Goal: Task Accomplishment & Management: Manage account settings

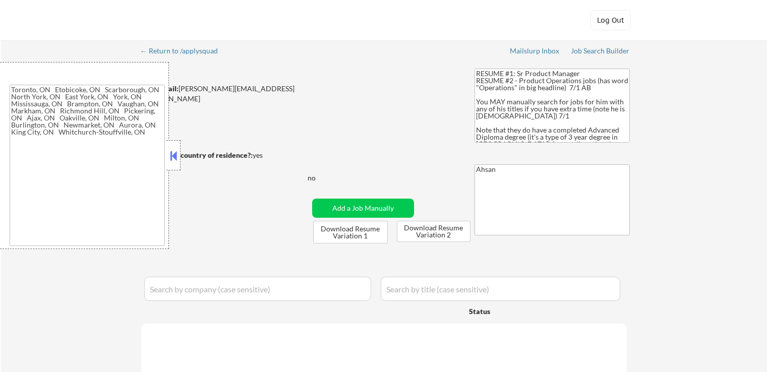
type textarea "[GEOGRAPHIC_DATA], ON [GEOGRAPHIC_DATA], ON [GEOGRAPHIC_DATA], ON [GEOGRAPHIC_D…"
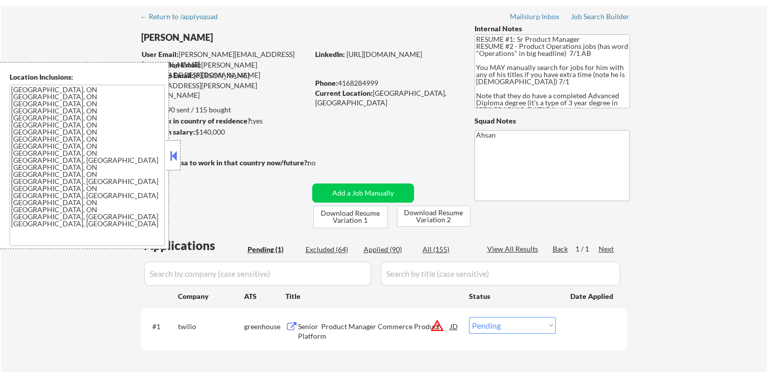
scroll to position [101, 0]
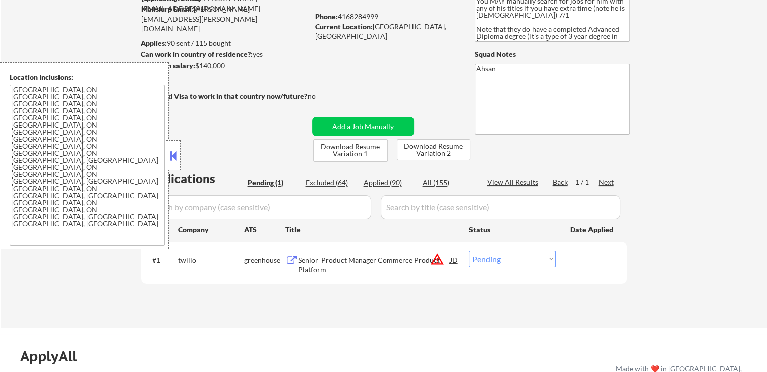
click at [179, 156] on button at bounding box center [173, 155] width 11 height 15
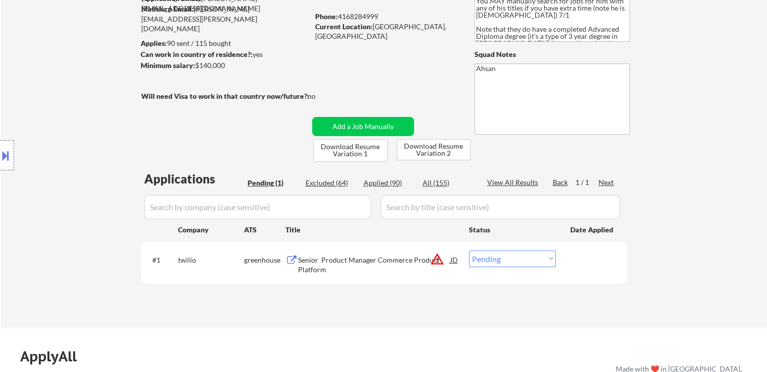
click at [246, 121] on div "← Return to /applysquad Mailslurp Inbox Job Search Builder [PERSON_NAME] User E…" at bounding box center [384, 129] width 503 height 380
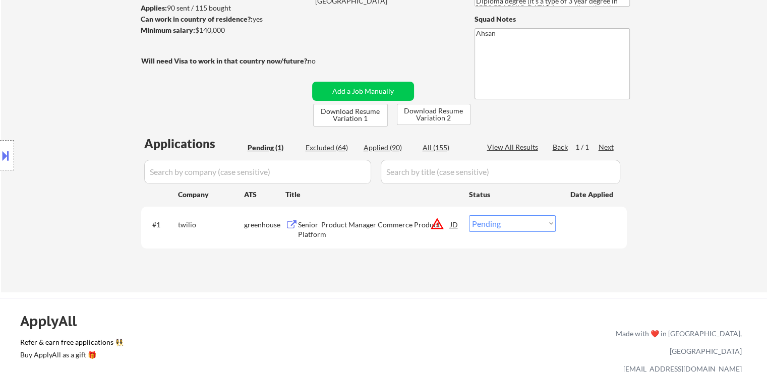
scroll to position [151, 0]
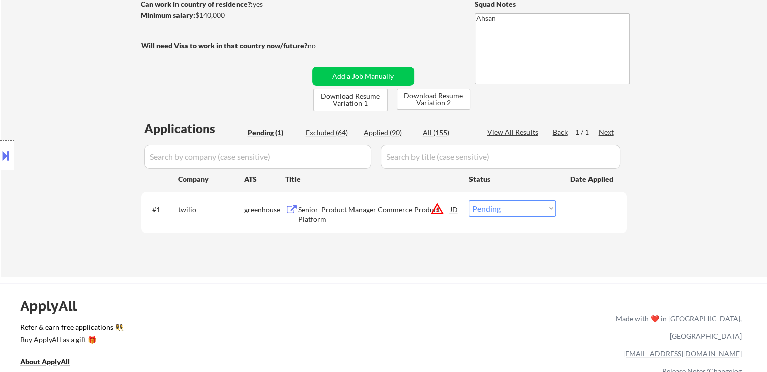
click at [436, 210] on button "warning_amber" at bounding box center [437, 209] width 14 height 14
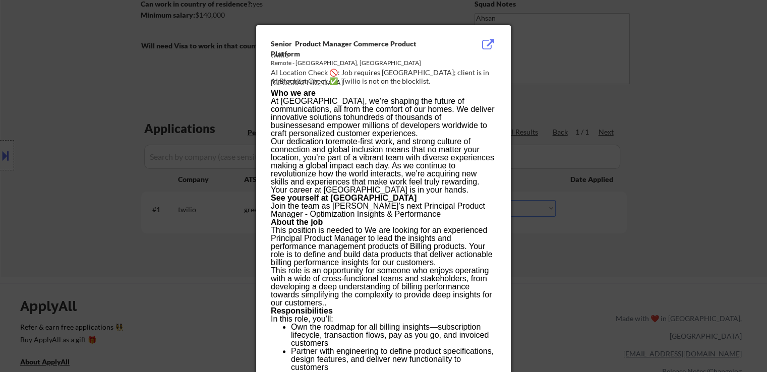
click at [644, 150] on div at bounding box center [383, 186] width 767 height 372
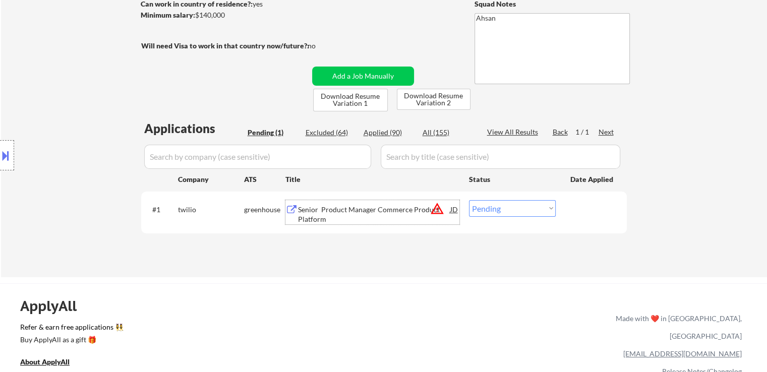
click at [405, 205] on div "Senior Product Manager Commerce Product Platform" at bounding box center [374, 215] width 152 height 20
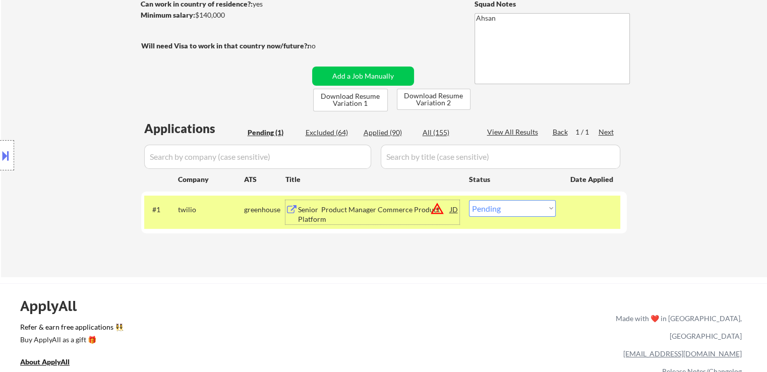
click at [4, 150] on button at bounding box center [5, 155] width 11 height 17
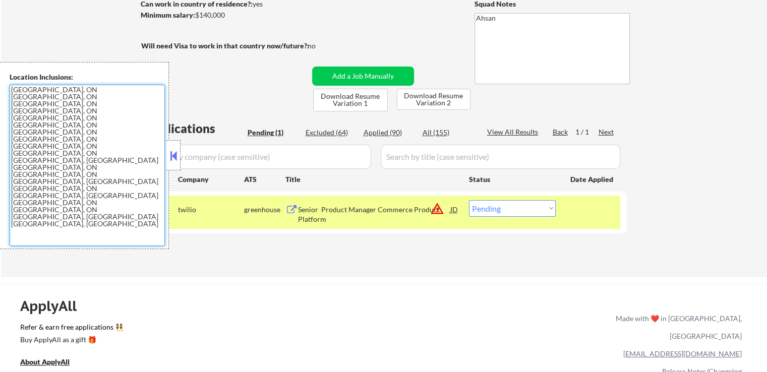
drag, startPoint x: 81, startPoint y: 141, endPoint x: 156, endPoint y: 7, distance: 153.6
click at [0, 83] on div "Location Inclusions: [GEOGRAPHIC_DATA], [GEOGRAPHIC_DATA] [GEOGRAPHIC_DATA], ON…" at bounding box center [84, 155] width 169 height 187
click at [98, 150] on textarea "[GEOGRAPHIC_DATA], ON [GEOGRAPHIC_DATA], ON [GEOGRAPHIC_DATA], ON [GEOGRAPHIC_D…" at bounding box center [87, 165] width 155 height 161
click at [527, 206] on select "Choose an option... Pending Applied Excluded (Questions) Excluded (Expired) Exc…" at bounding box center [512, 208] width 87 height 17
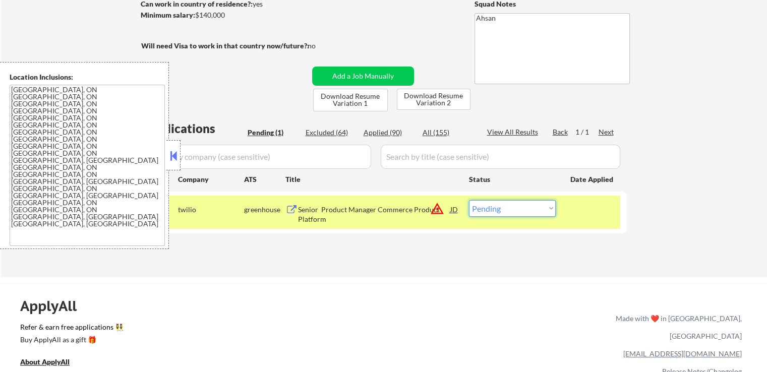
select select ""excluded__location_""
click at [469, 200] on select "Choose an option... Pending Applied Excluded (Questions) Excluded (Expired) Exc…" at bounding box center [512, 208] width 87 height 17
click at [171, 158] on button at bounding box center [173, 155] width 11 height 15
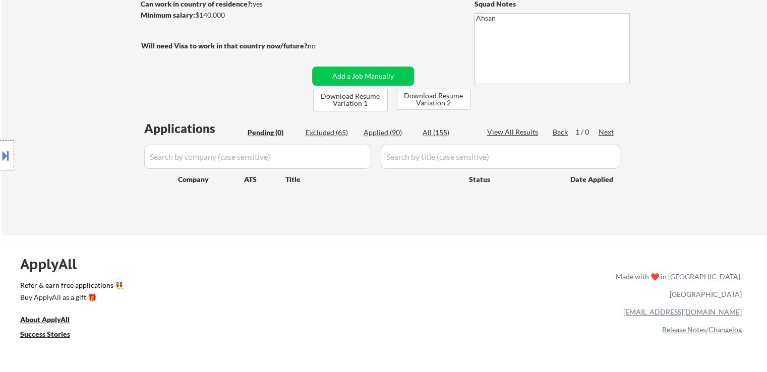
click at [228, 110] on div "← Return to /applysquad Mailslurp Inbox Job Search Builder [PERSON_NAME] User E…" at bounding box center [384, 58] width 503 height 338
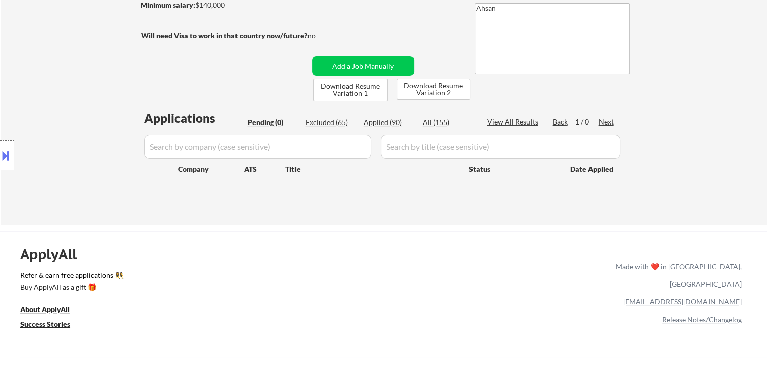
scroll to position [202, 0]
